Goal: Task Accomplishment & Management: Manage account settings

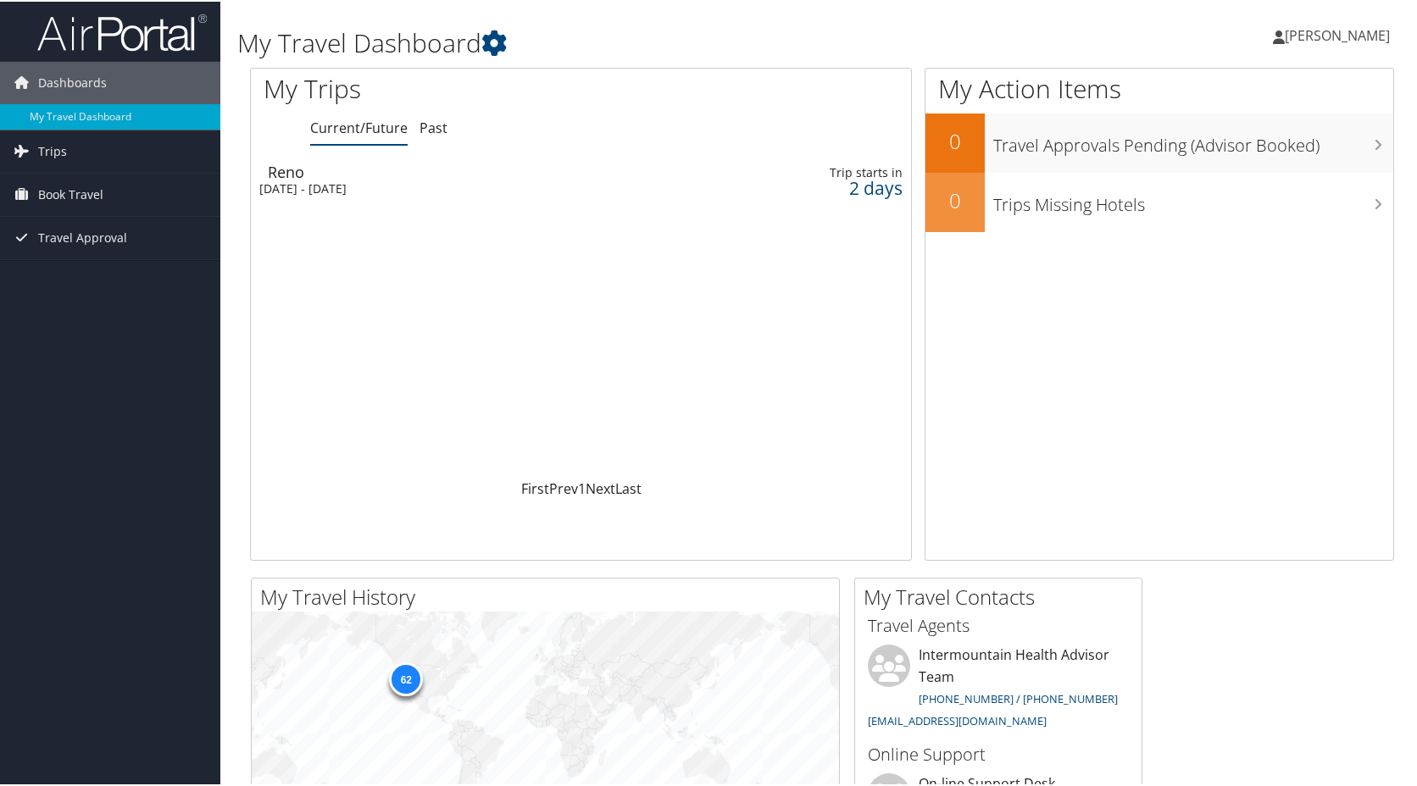
click at [316, 188] on div "[DATE] - [DATE]" at bounding box center [459, 187] width 400 height 15
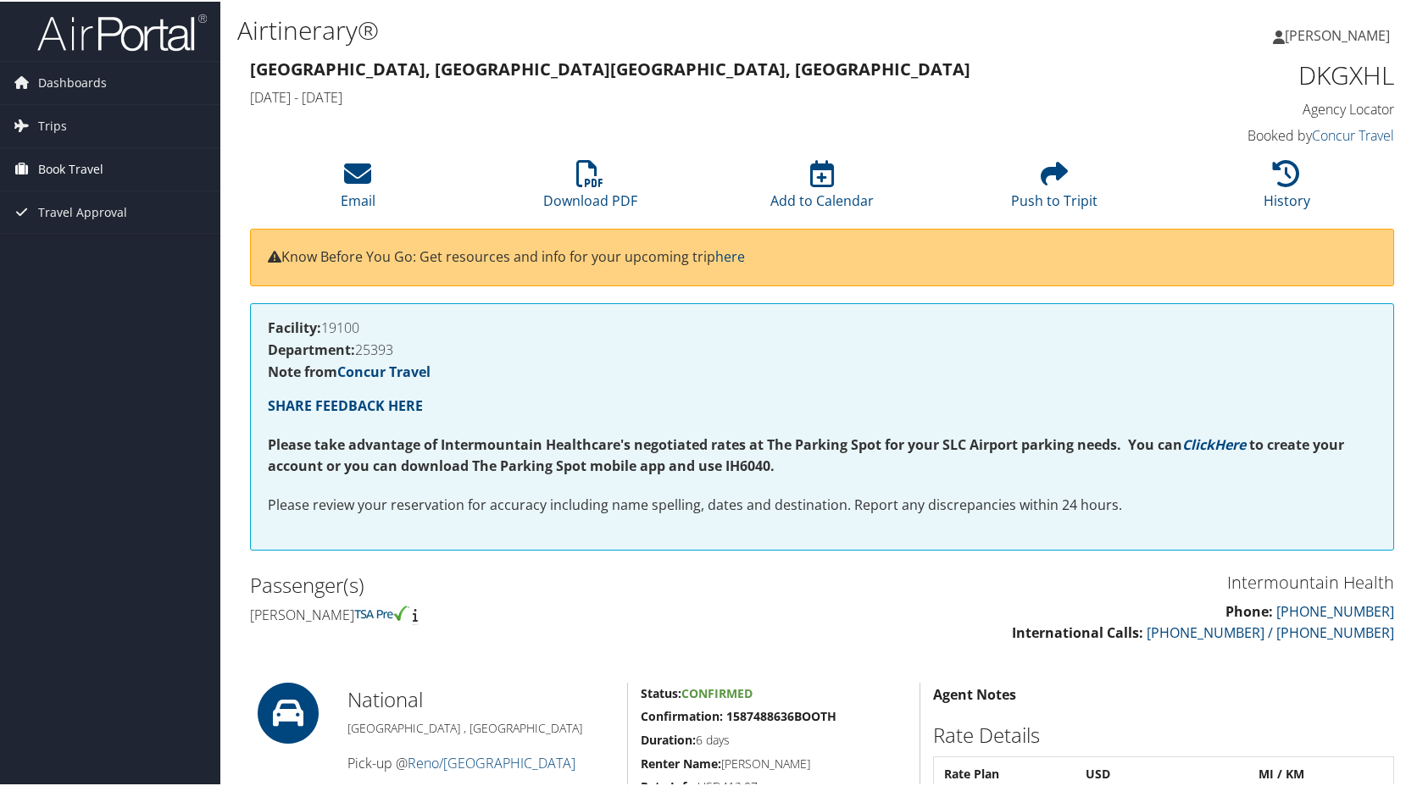
click at [66, 166] on span "Book Travel" at bounding box center [70, 168] width 65 height 42
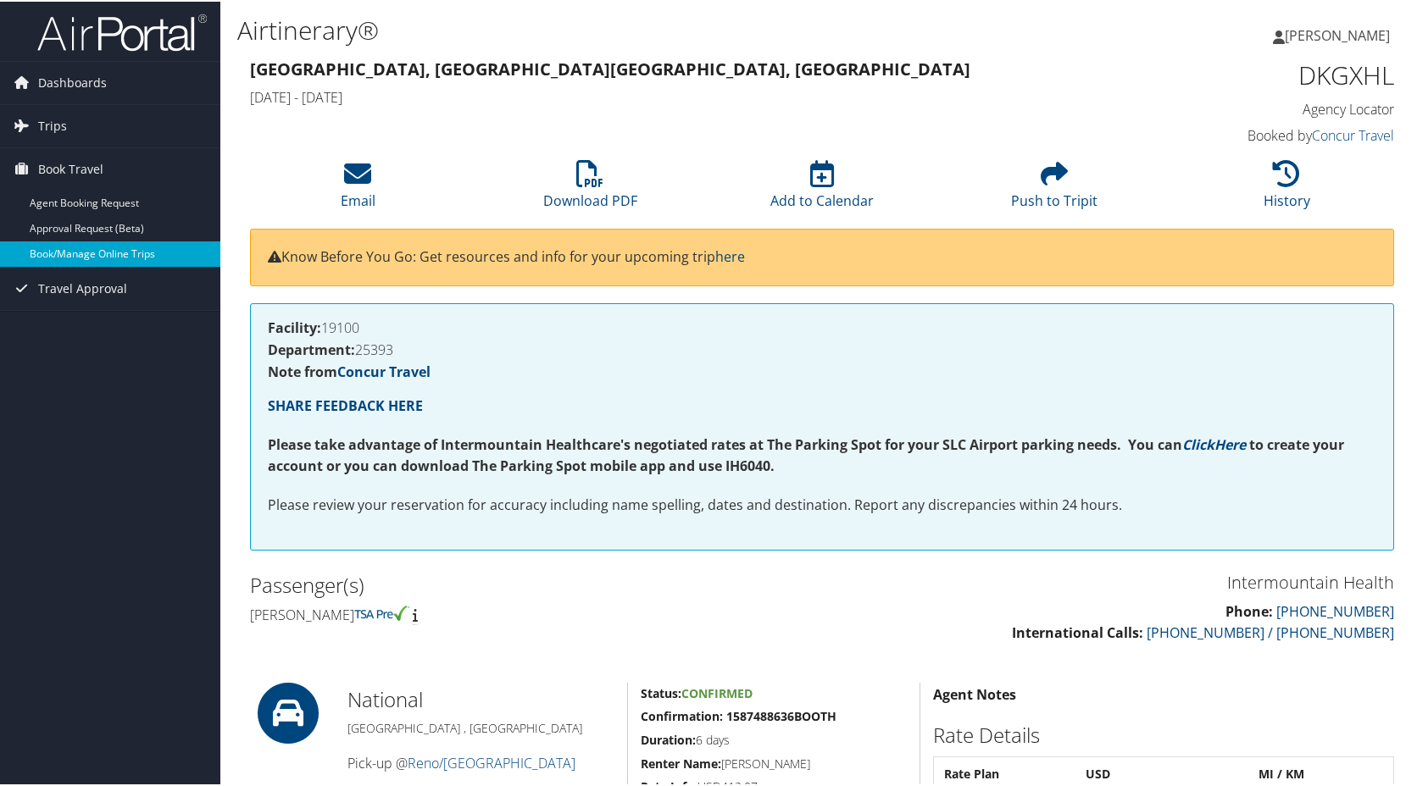
click at [71, 260] on link "Book/Manage Online Trips" at bounding box center [110, 252] width 220 height 25
